Goal: Information Seeking & Learning: Check status

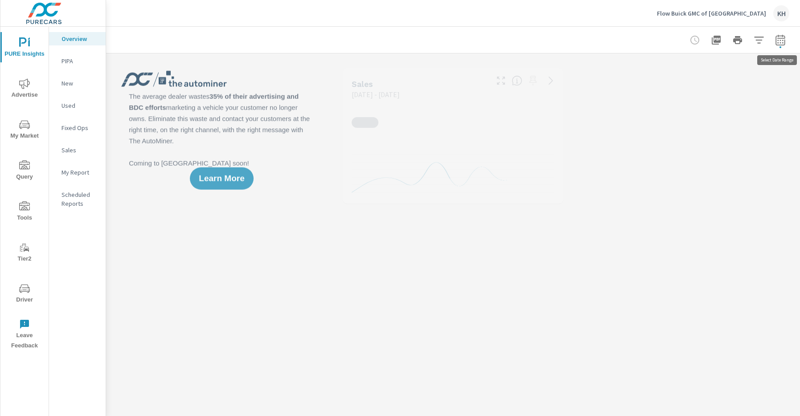
click at [780, 41] on icon "button" at bounding box center [780, 40] width 11 height 11
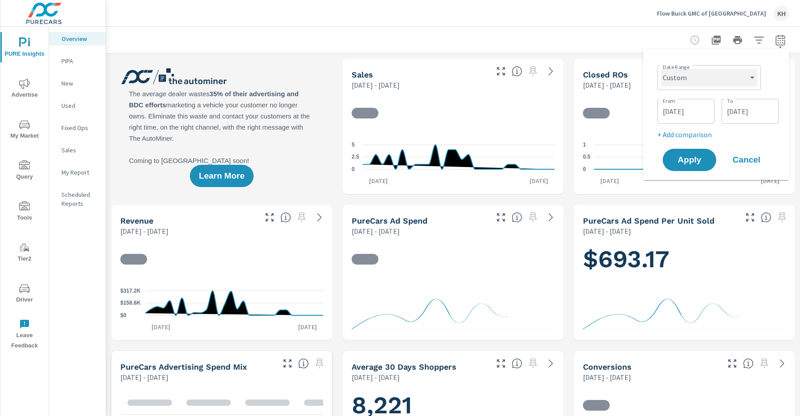
click at [739, 82] on select "Custom [DATE] Last week Last 7 days Last 14 days Last 30 days Last 45 days Last…" at bounding box center [709, 78] width 96 height 18
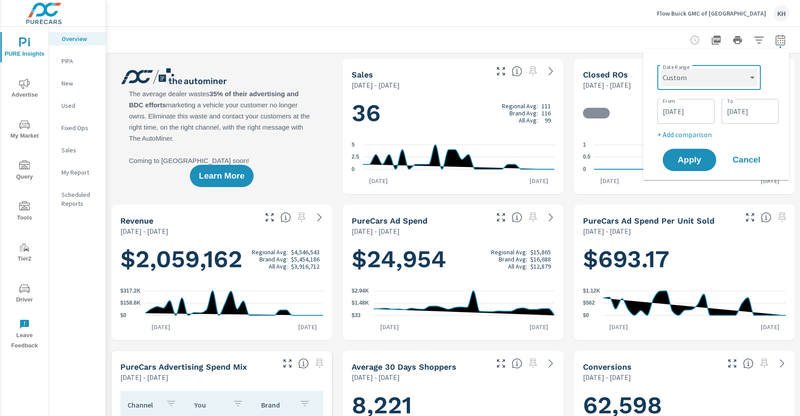
select select "Month to date"
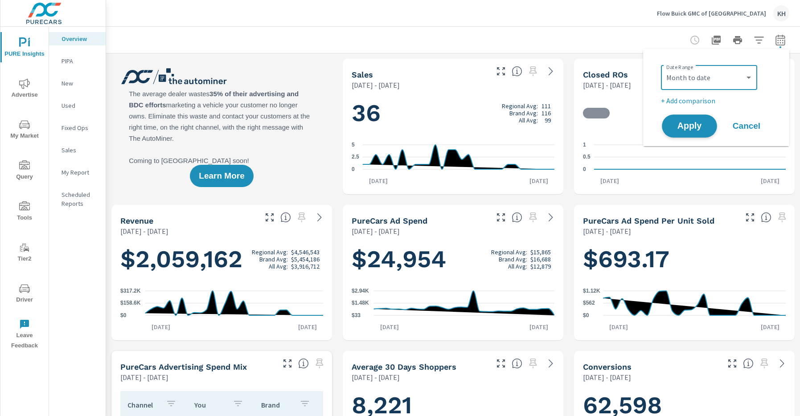
click at [706, 130] on button "Apply" at bounding box center [689, 126] width 55 height 23
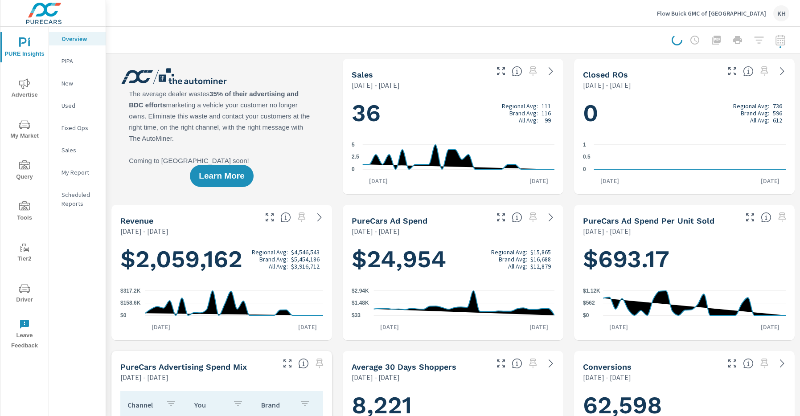
scroll to position [0, 0]
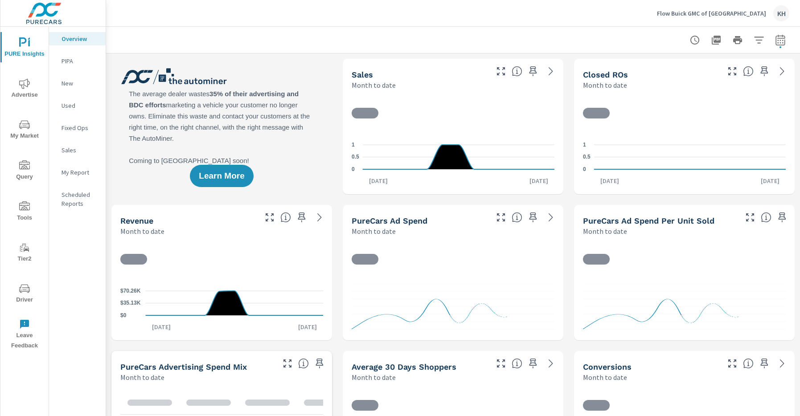
scroll to position [0, 0]
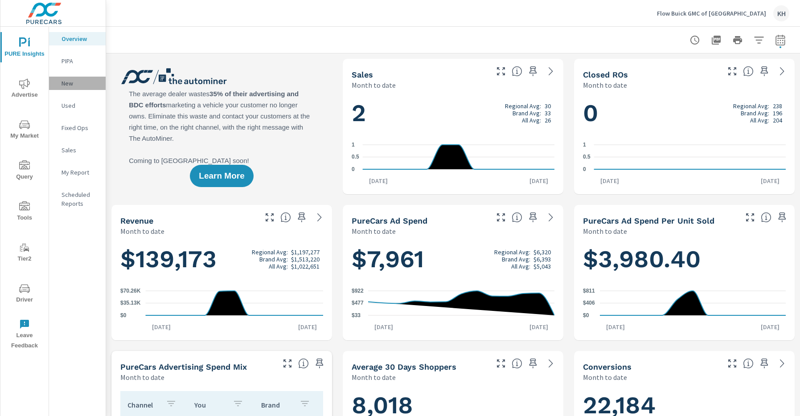
click at [74, 81] on p "New" at bounding box center [80, 83] width 37 height 9
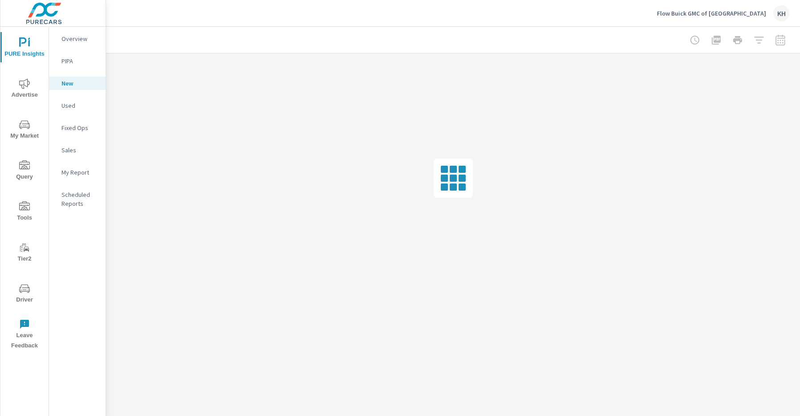
click at [82, 40] on p "Overview" at bounding box center [80, 38] width 37 height 9
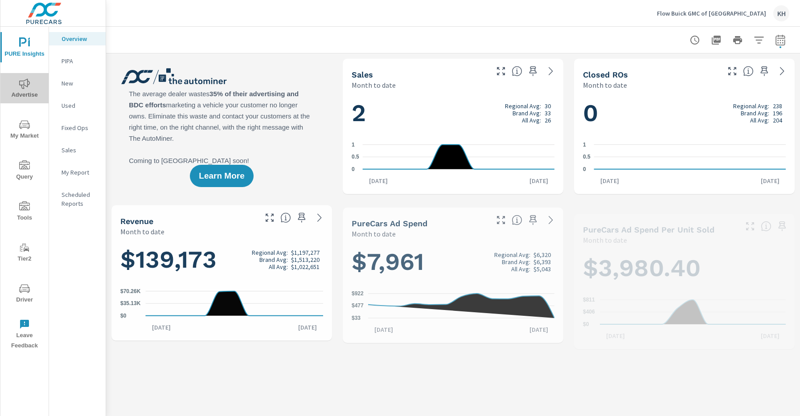
scroll to position [0, 0]
click at [33, 91] on span "Advertise" at bounding box center [24, 89] width 43 height 22
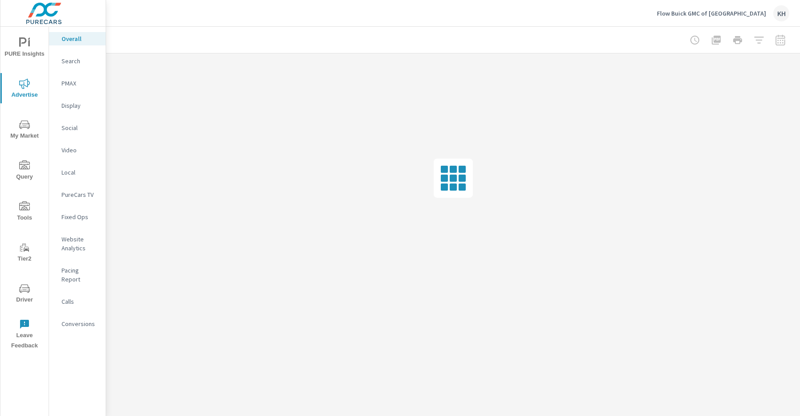
click at [83, 133] on div "Social" at bounding box center [77, 127] width 57 height 13
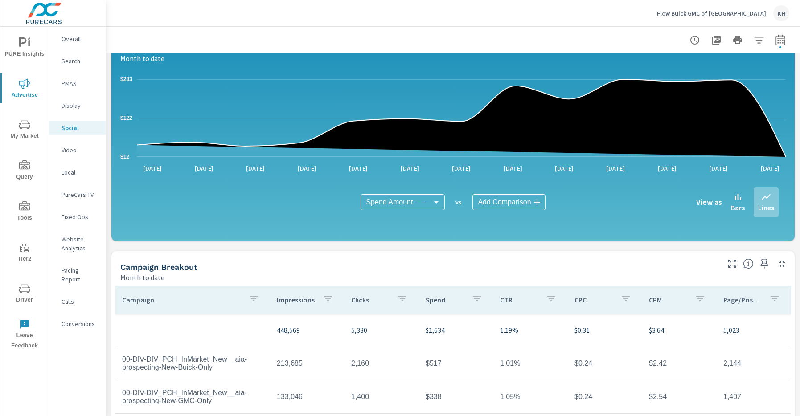
scroll to position [222, 0]
